Goal: Information Seeking & Learning: Learn about a topic

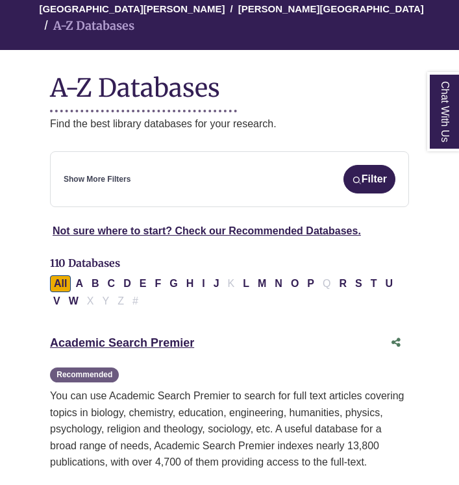
scroll to position [179, 0]
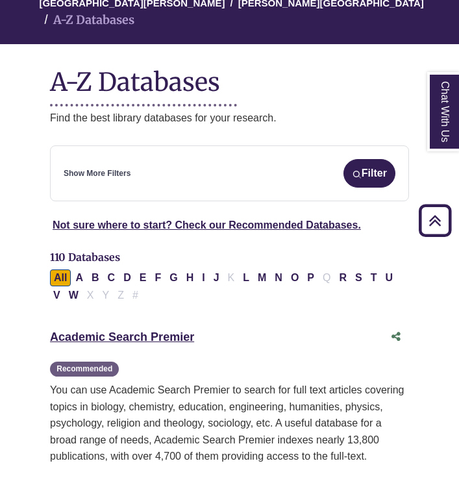
click at [262, 166] on div "Show More Filters Filter" at bounding box center [230, 173] width 332 height 29
click at [359, 168] on button "Filter" at bounding box center [370, 173] width 52 height 29
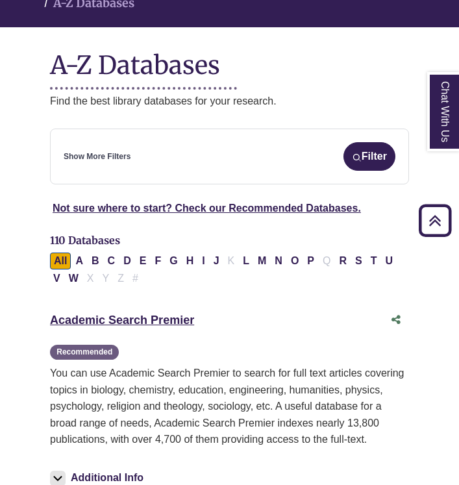
scroll to position [200, 0]
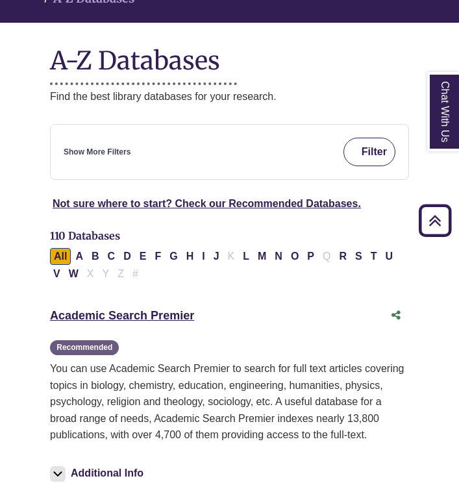
click at [363, 138] on button "Filter" at bounding box center [370, 152] width 52 height 29
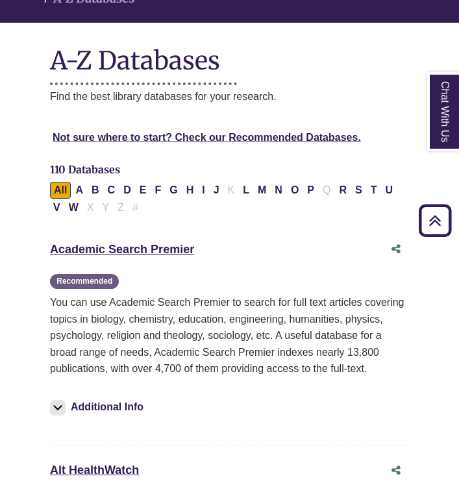
select select "Database Subject Filter"
select select "Database Types Filter"
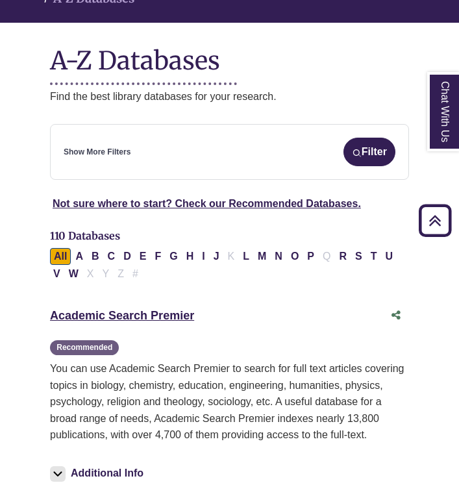
click at [232, 138] on div "Show More Filters Filter" at bounding box center [230, 152] width 332 height 29
click at [117, 146] on link "Show More Filters" at bounding box center [97, 152] width 67 height 12
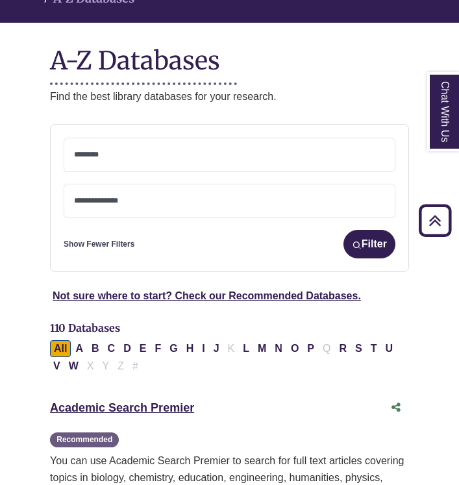
click at [117, 151] on textarea "Search" at bounding box center [229, 156] width 311 height 10
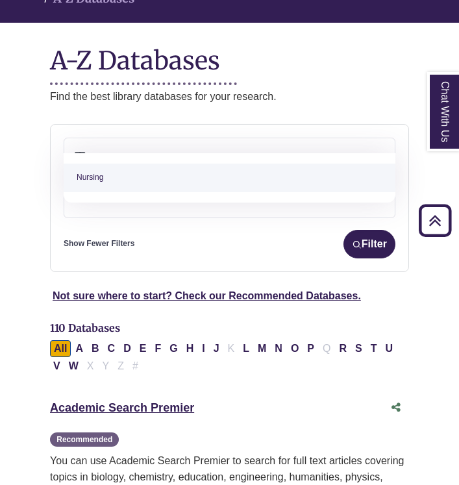
type textarea "****"
select select "*****"
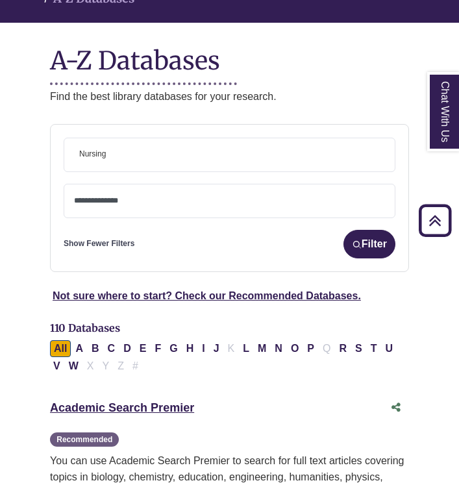
scroll to position [420, 0]
click at [353, 240] on img "submit" at bounding box center [357, 245] width 10 height 10
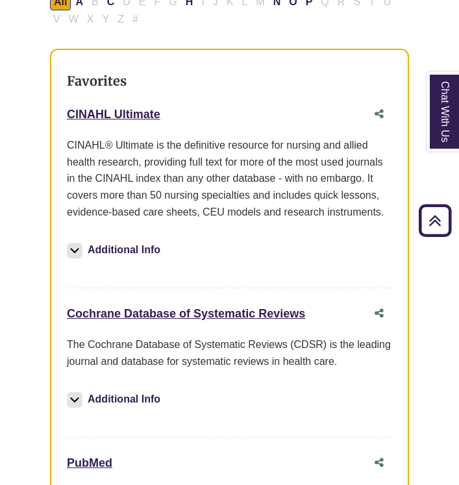
scroll to position [411, 0]
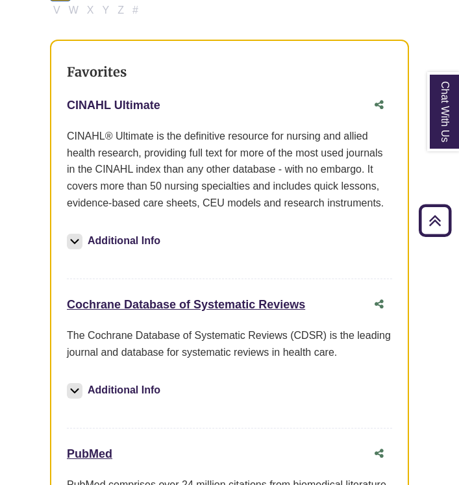
click at [126, 99] on link "CINAHL Ultimate This link opens in a new window" at bounding box center [114, 105] width 94 height 13
